Goal: Task Accomplishment & Management: Use online tool/utility

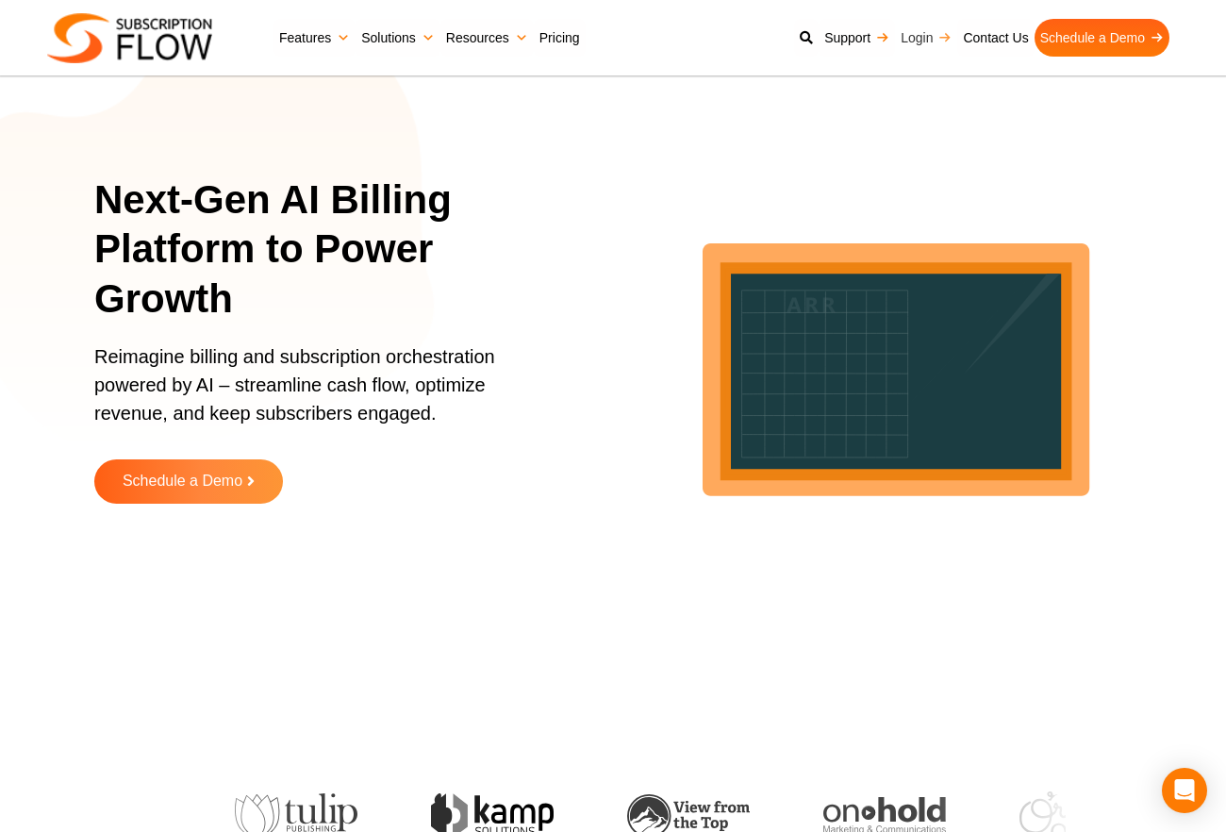
click at [926, 32] on link "Login" at bounding box center [926, 38] width 62 height 38
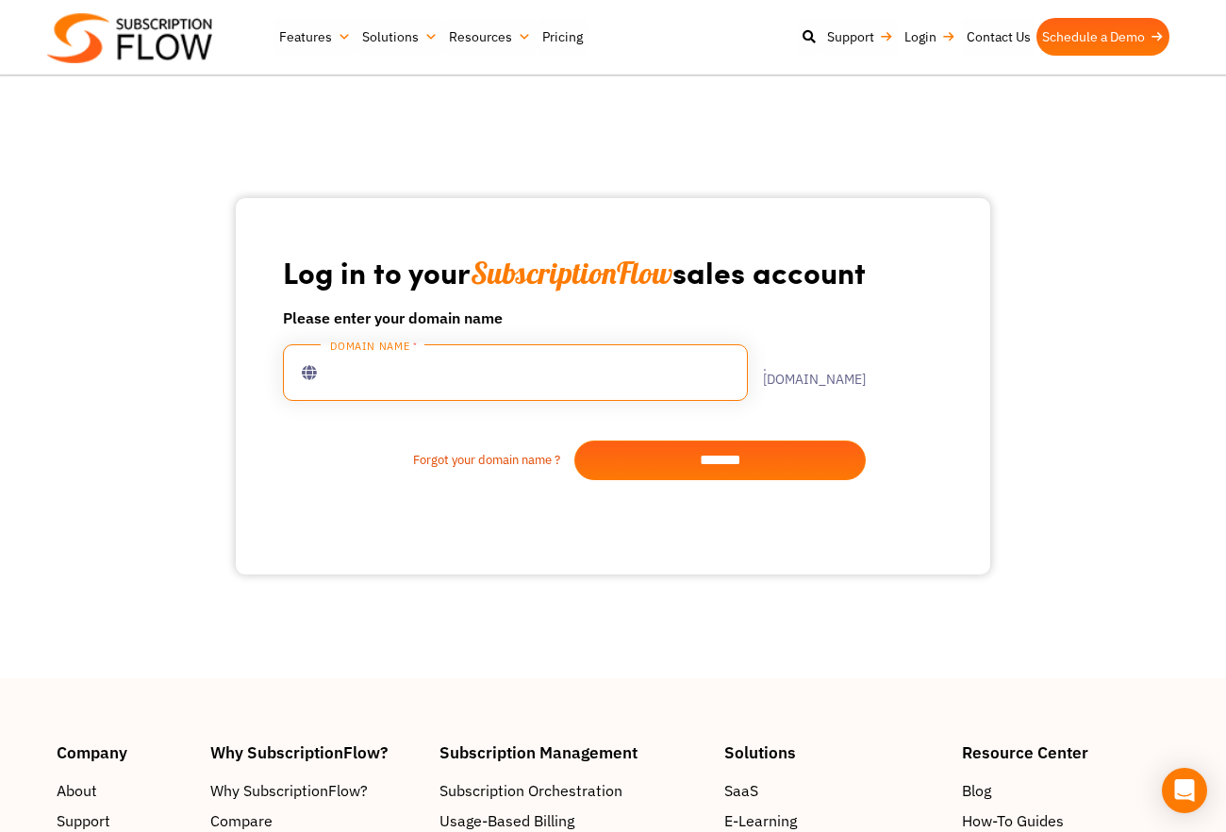
click at [405, 386] on input "text" at bounding box center [515, 372] width 465 height 57
type input "**********"
click at [782, 455] on input "*******" at bounding box center [719, 460] width 291 height 40
